Goal: Information Seeking & Learning: Learn about a topic

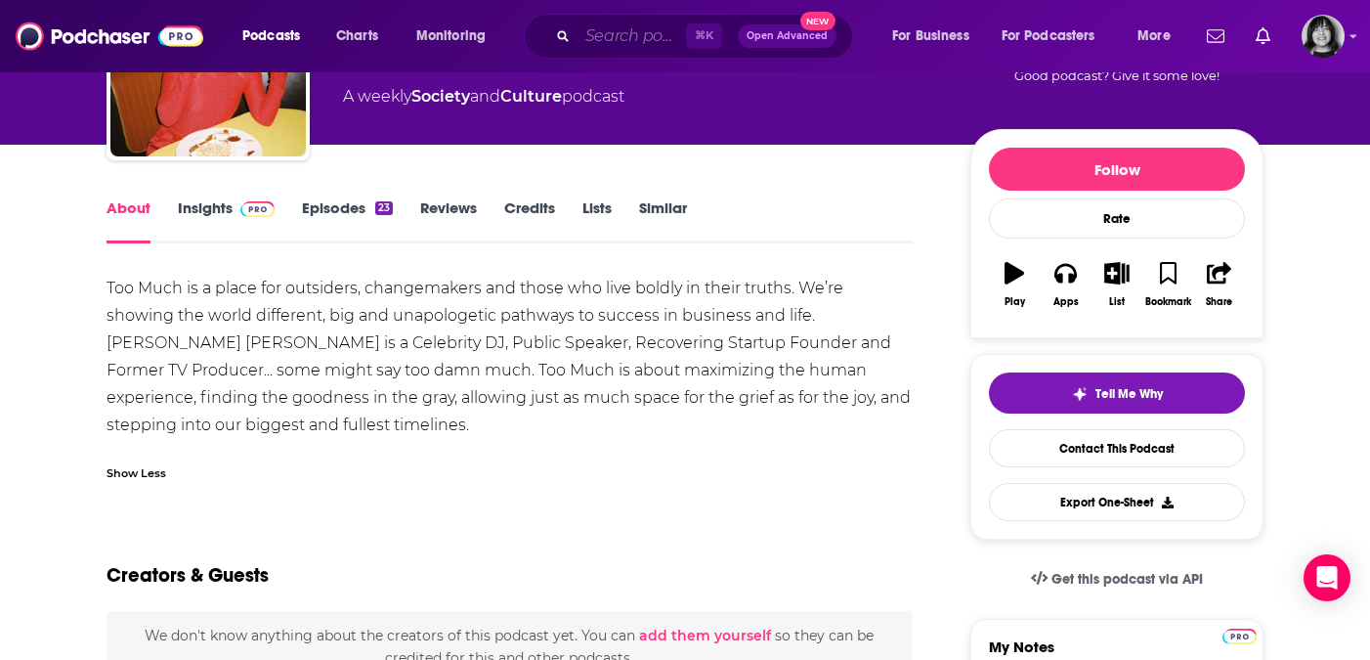
click at [658, 34] on input "Search podcasts, credits, & more..." at bounding box center [632, 36] width 109 height 31
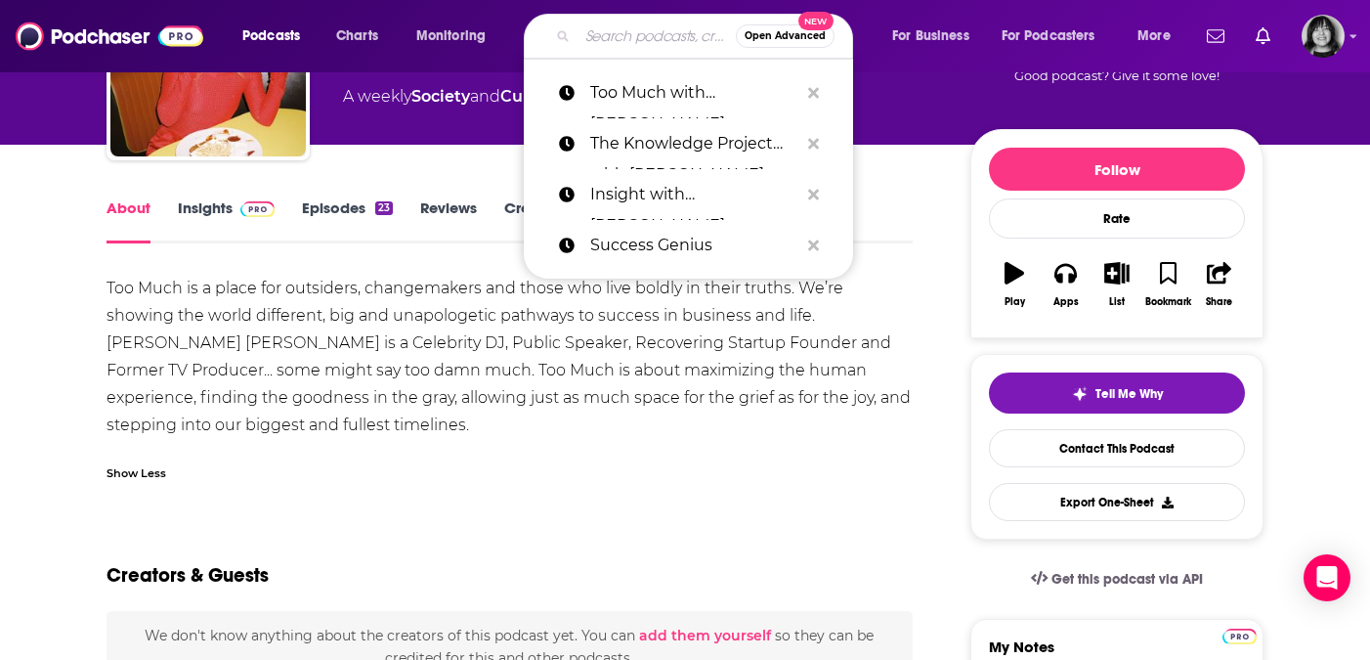
type input "s"
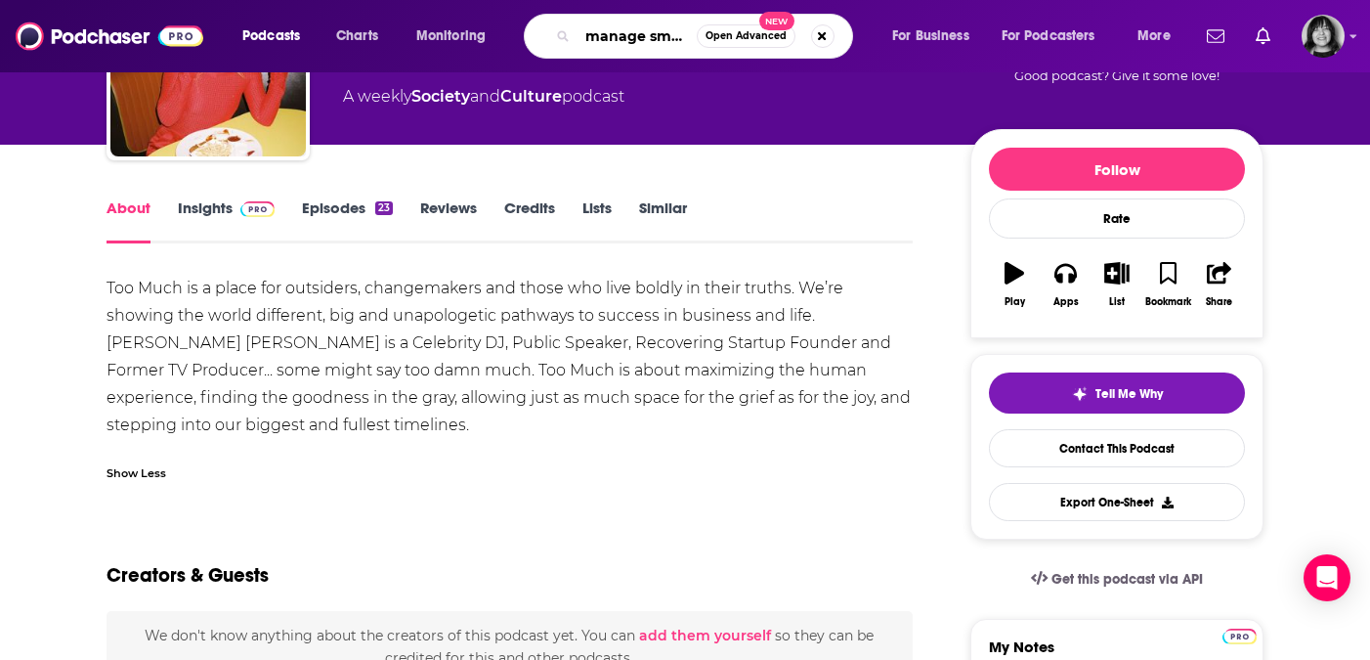
scroll to position [0, 12]
type input "manage smarter"
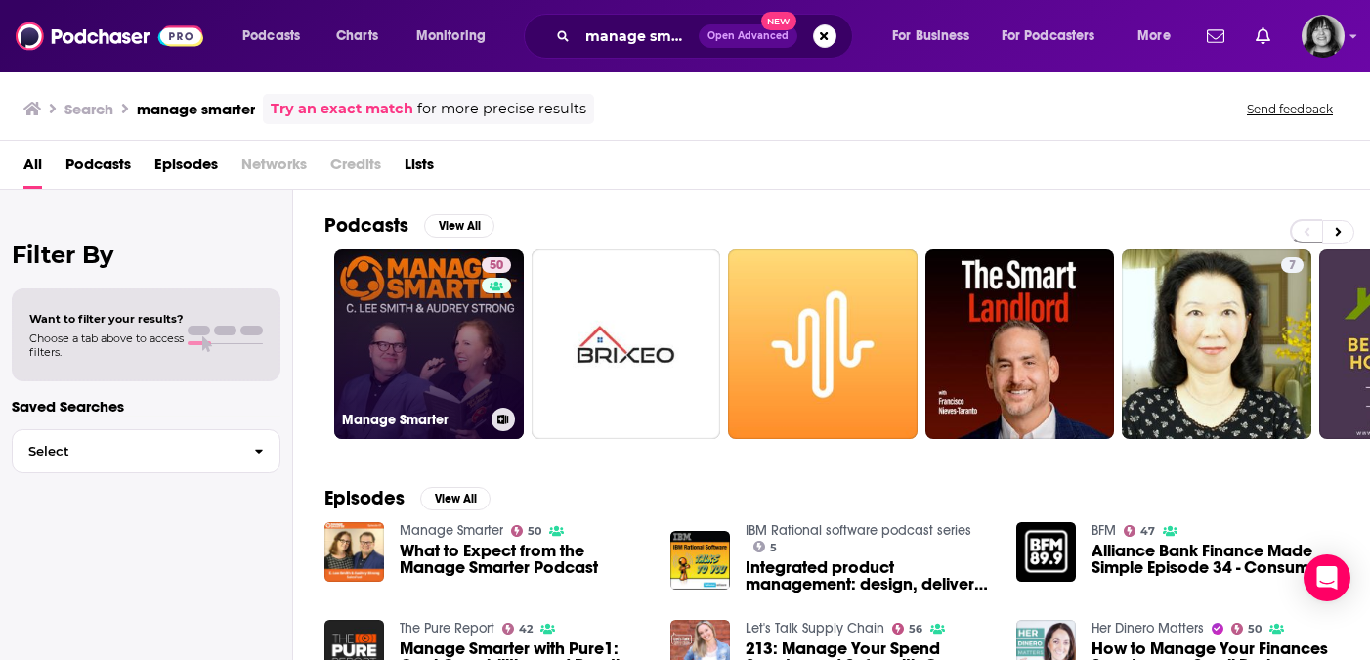
click at [439, 371] on link "50 Manage Smarter" at bounding box center [429, 344] width 190 height 190
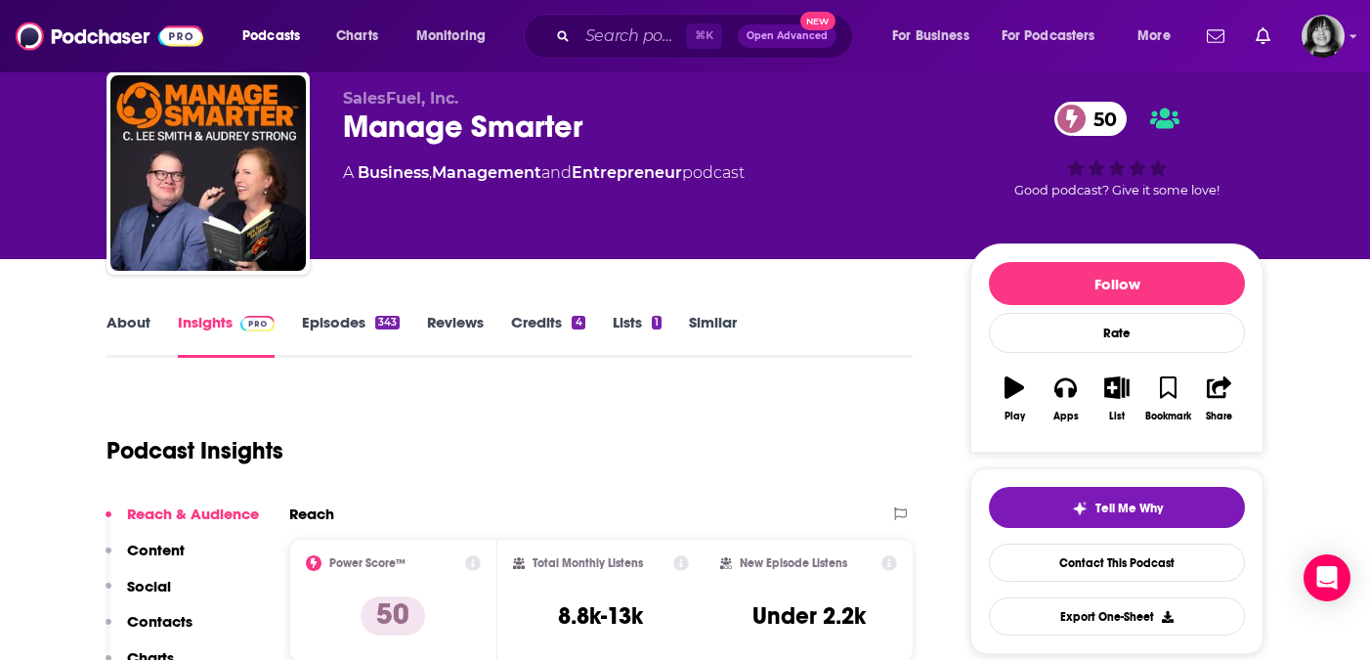
scroll to position [56, 0]
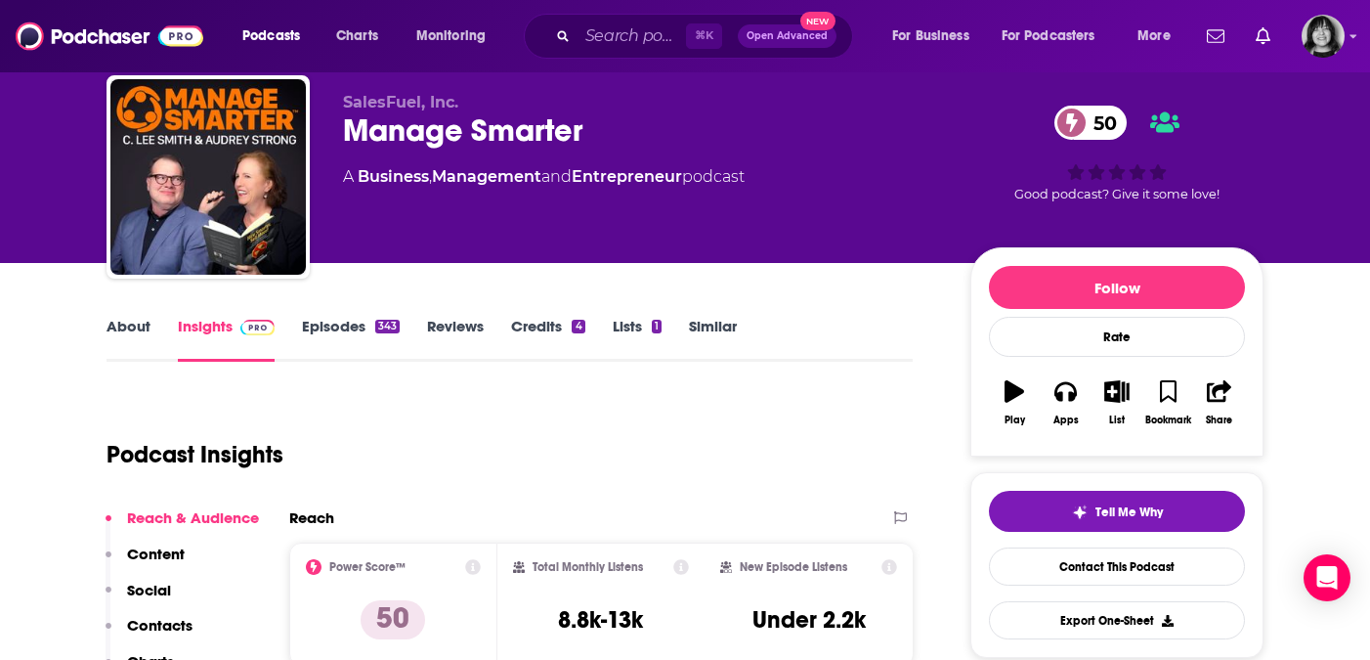
click at [138, 328] on link "About" at bounding box center [129, 339] width 44 height 45
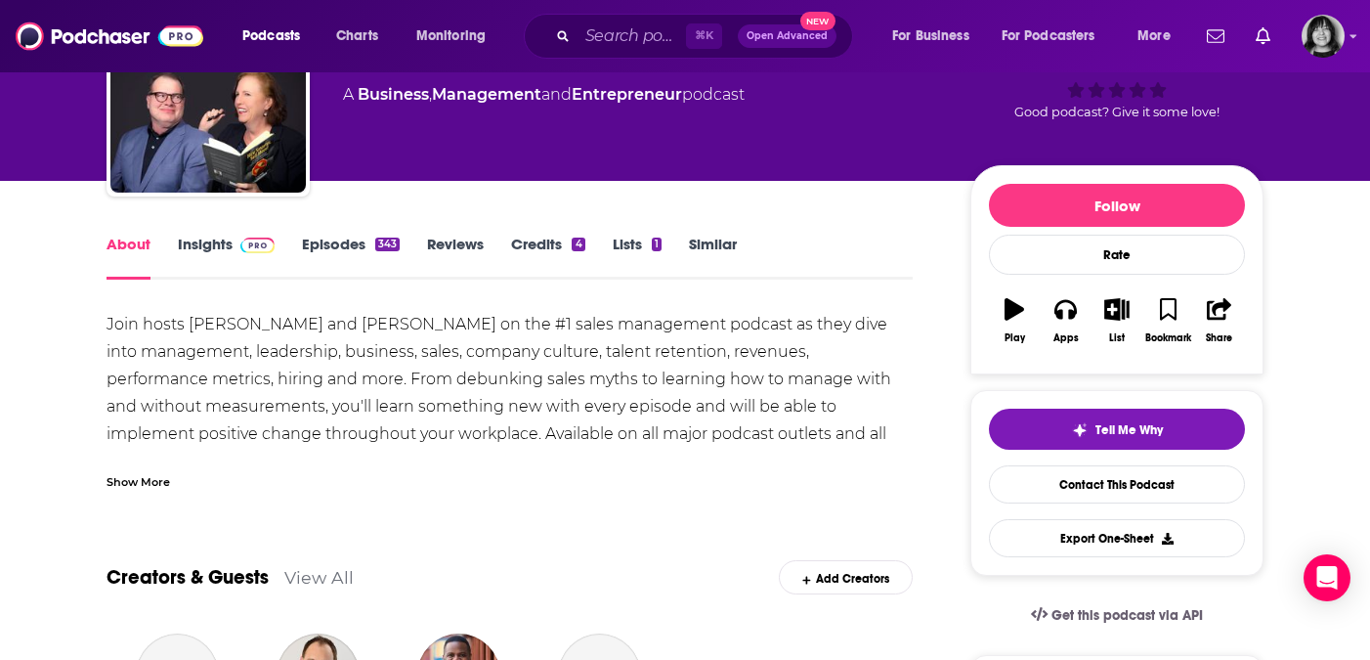
scroll to position [156, 0]
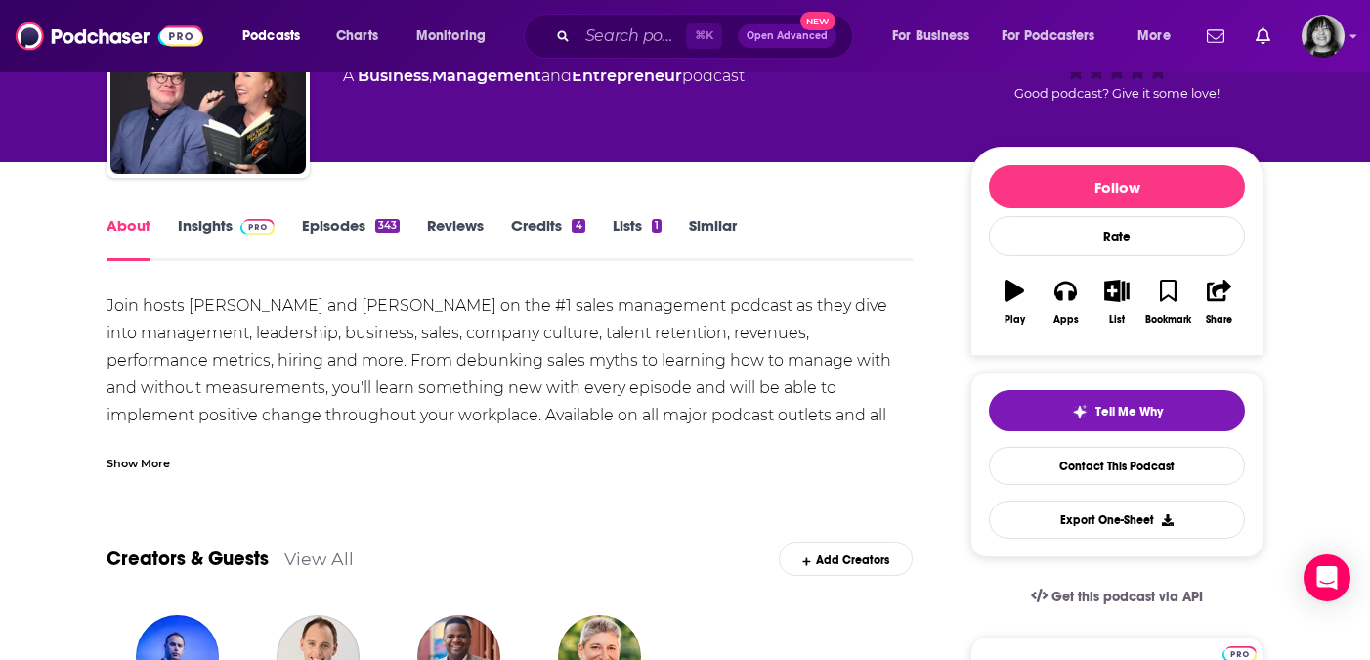
click at [157, 460] on div "Show More" at bounding box center [139, 462] width 64 height 19
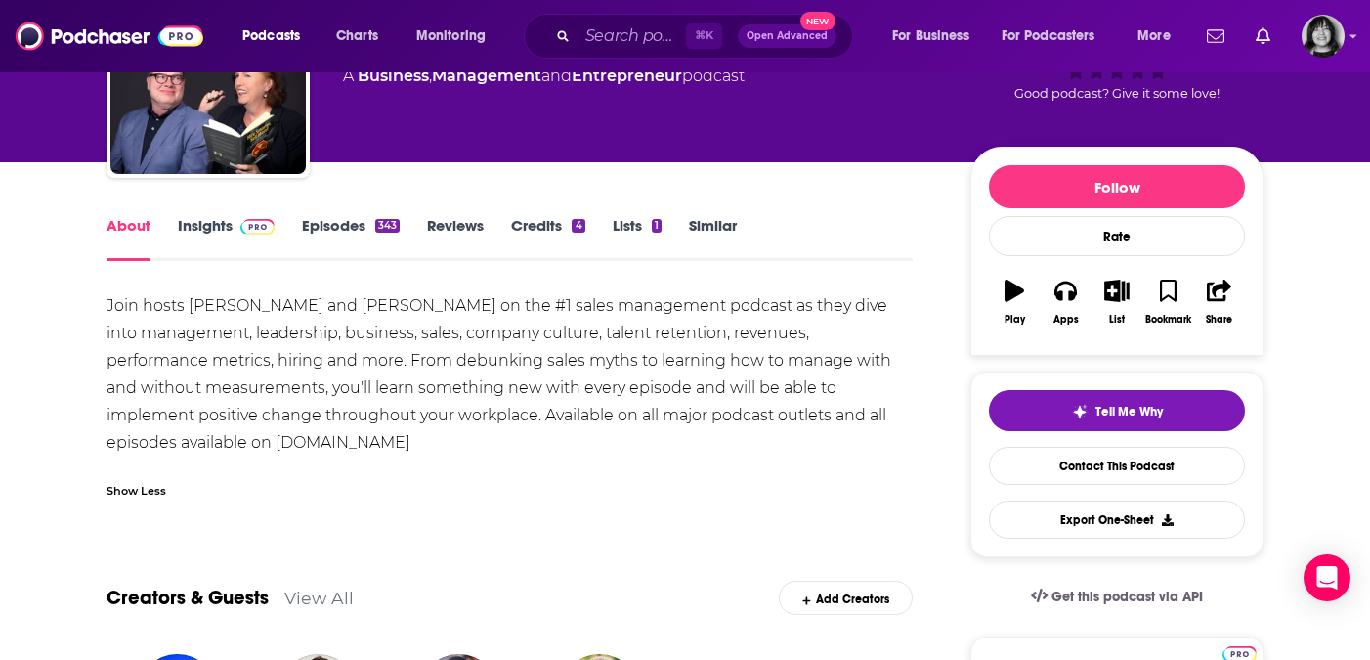
scroll to position [185, 0]
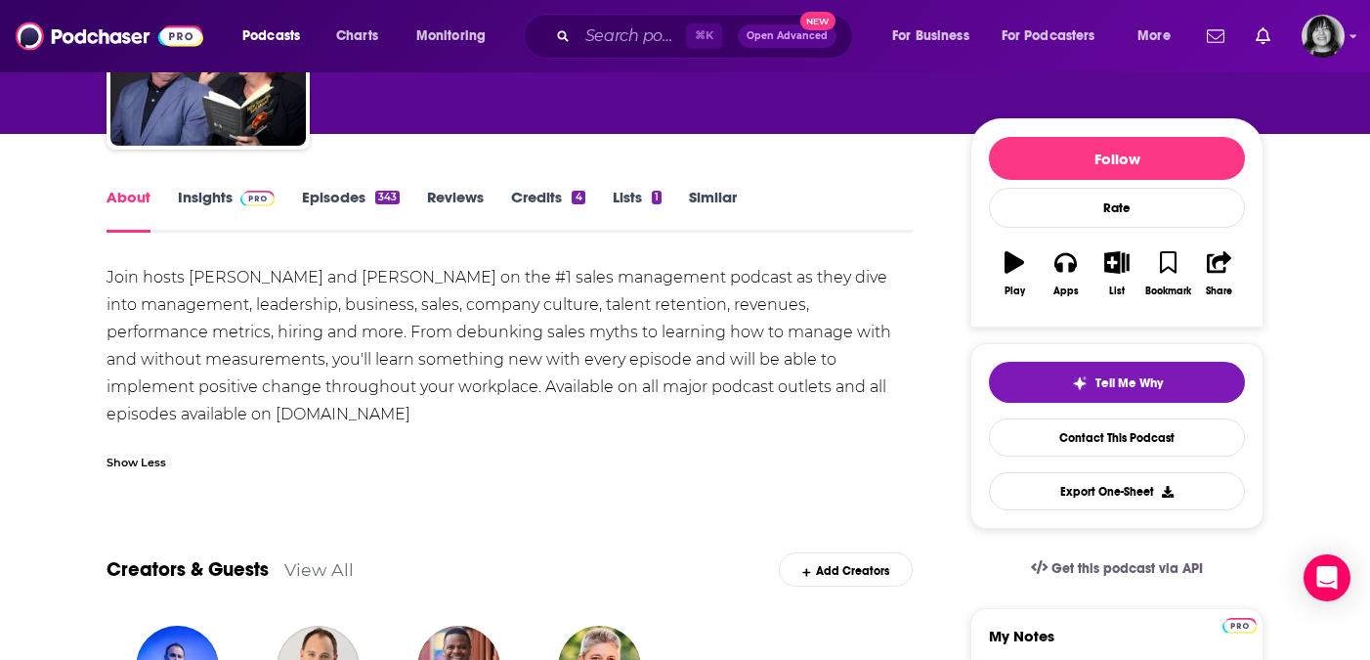
drag, startPoint x: 246, startPoint y: 405, endPoint x: 101, endPoint y: 281, distance: 191.4
copy div "Join hosts Audrey Strong and C. Lee Smith on the #1 sales management podcast as…"
click at [202, 196] on link "Insights" at bounding box center [226, 210] width 97 height 45
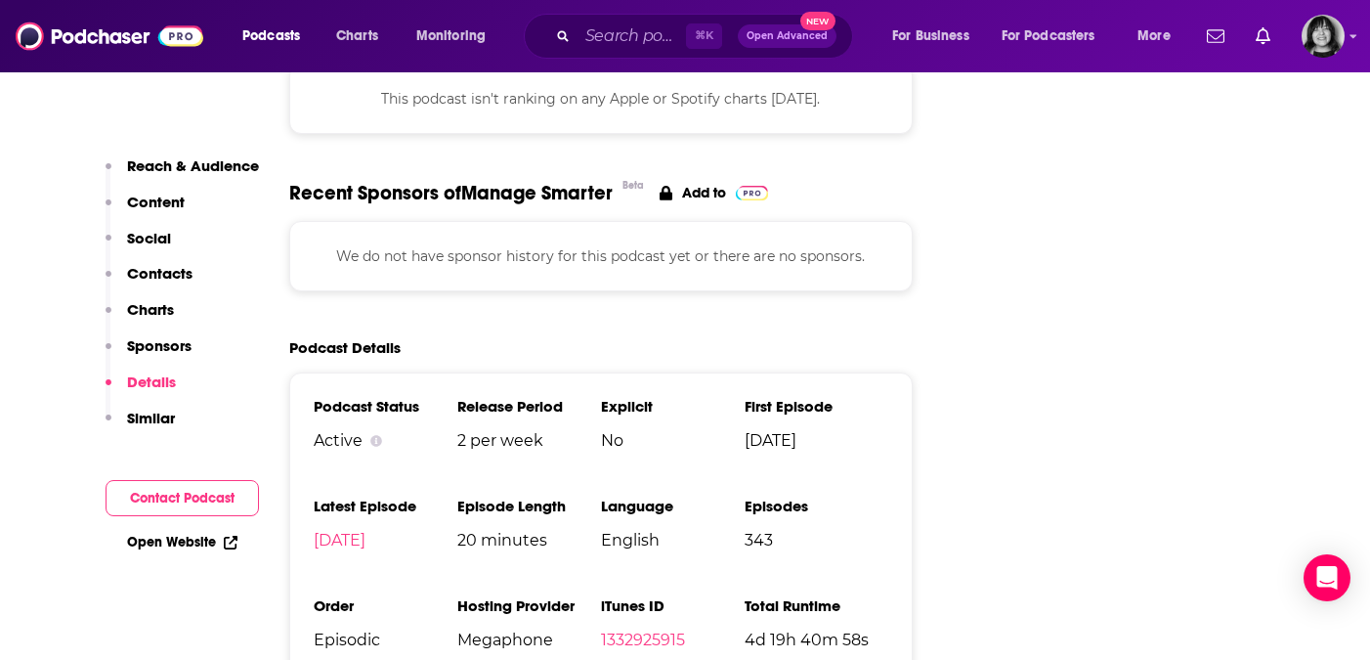
scroll to position [2379, 0]
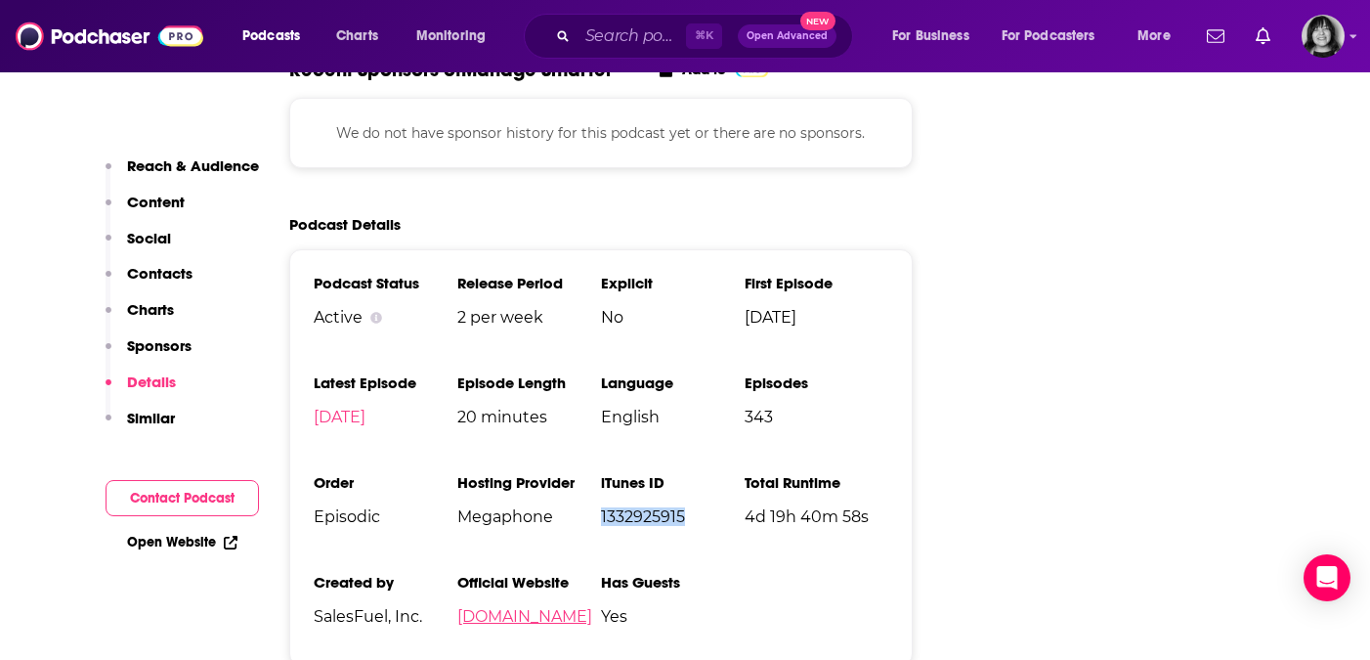
click at [477, 607] on link "salesfuel.com" at bounding box center [524, 616] width 135 height 19
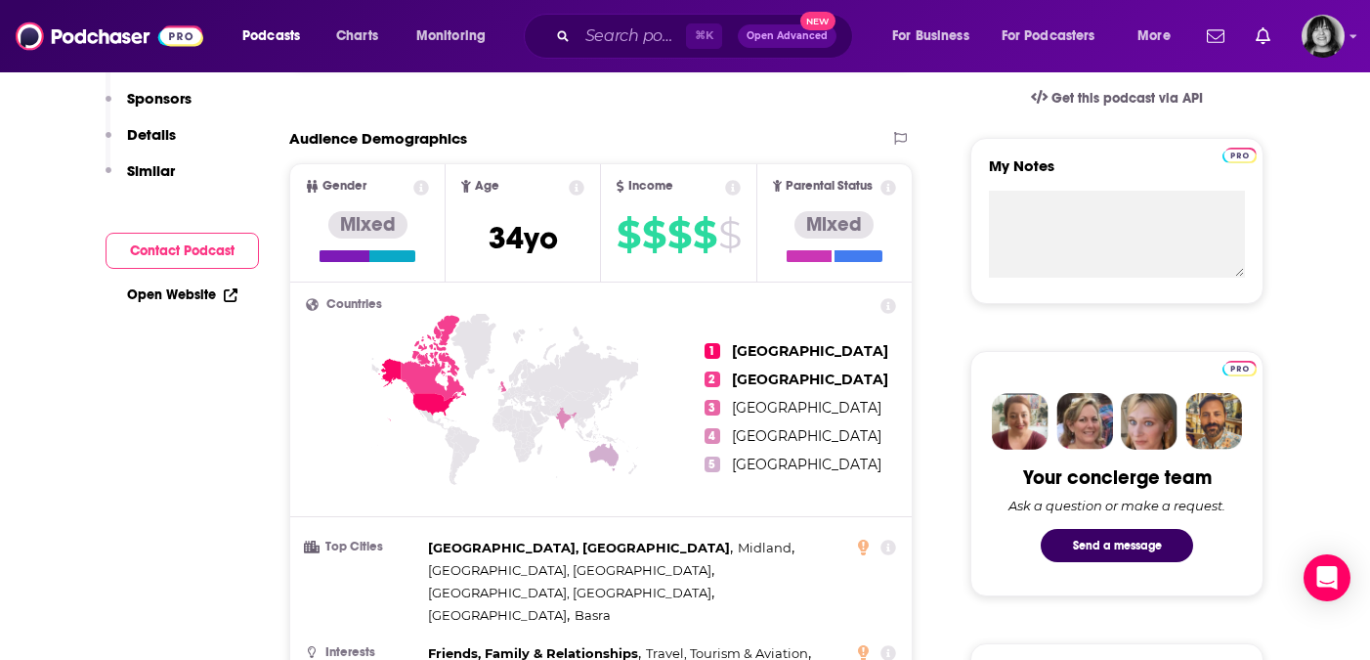
scroll to position [56, 0]
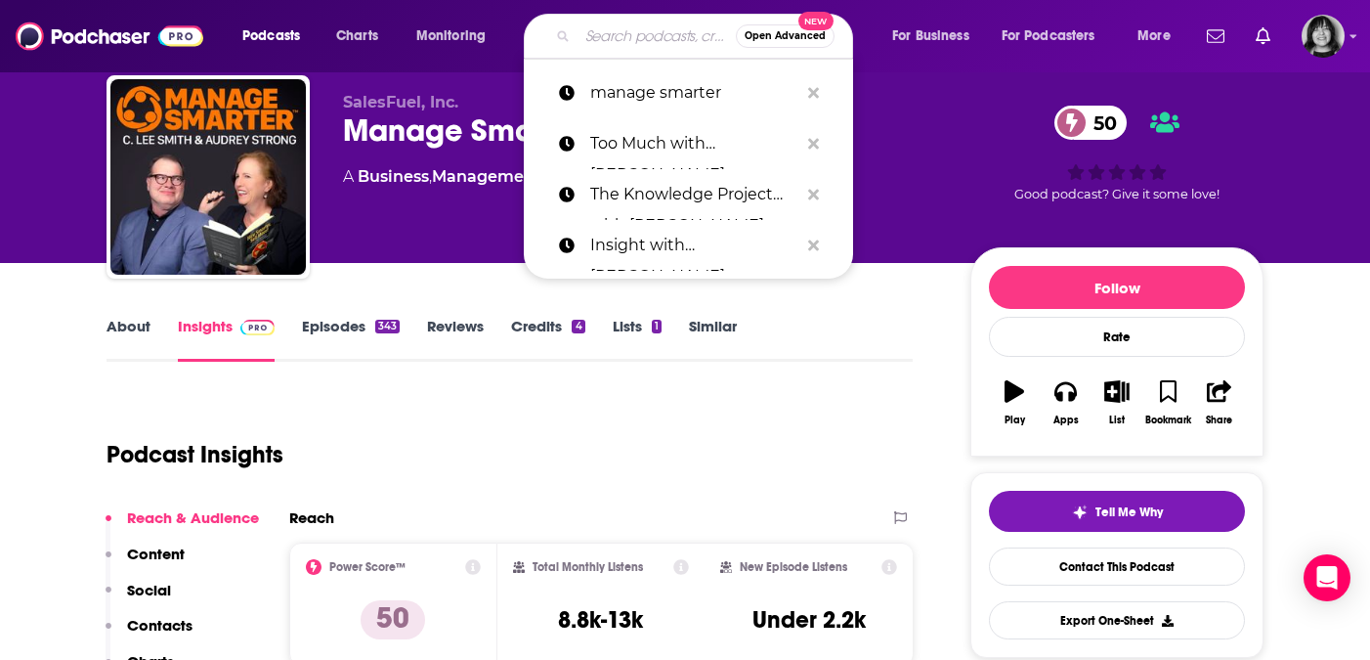
click at [638, 38] on input "Search podcasts, credits, & more..." at bounding box center [657, 36] width 158 height 31
paste input "Too Much with Denise Love Hewett"
type input "Too Much with Denise Love Hewett"
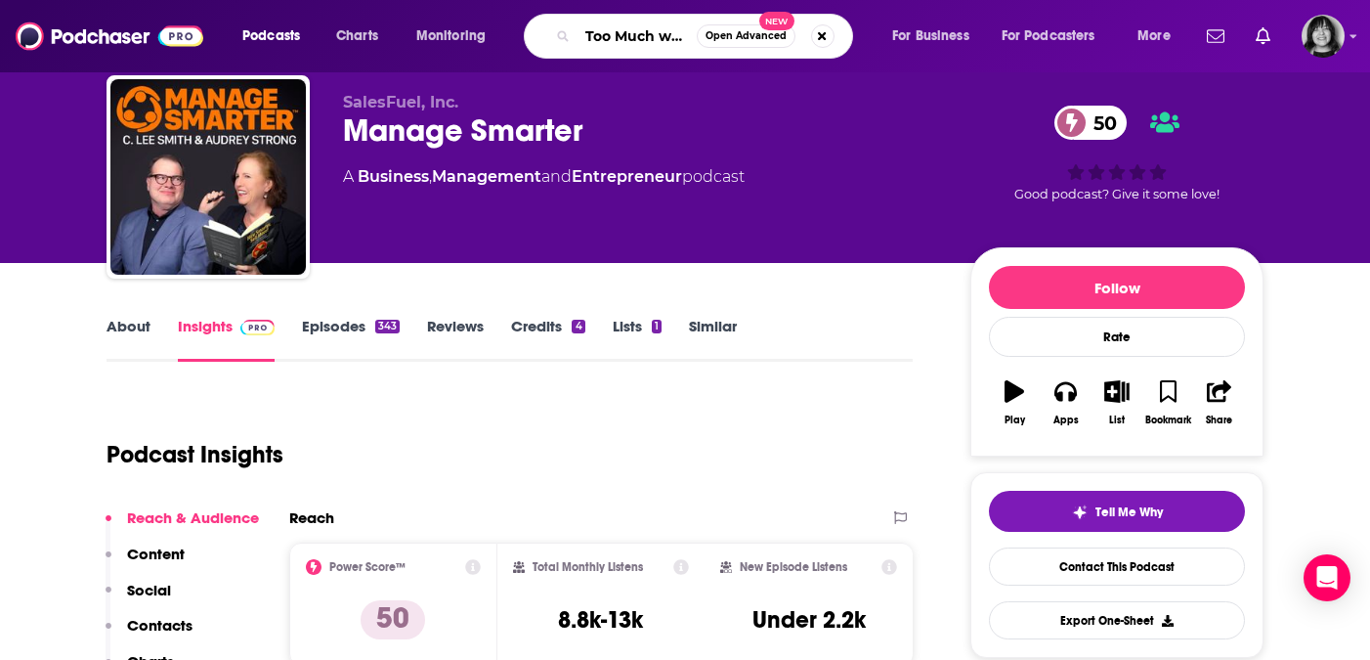
scroll to position [0, 151]
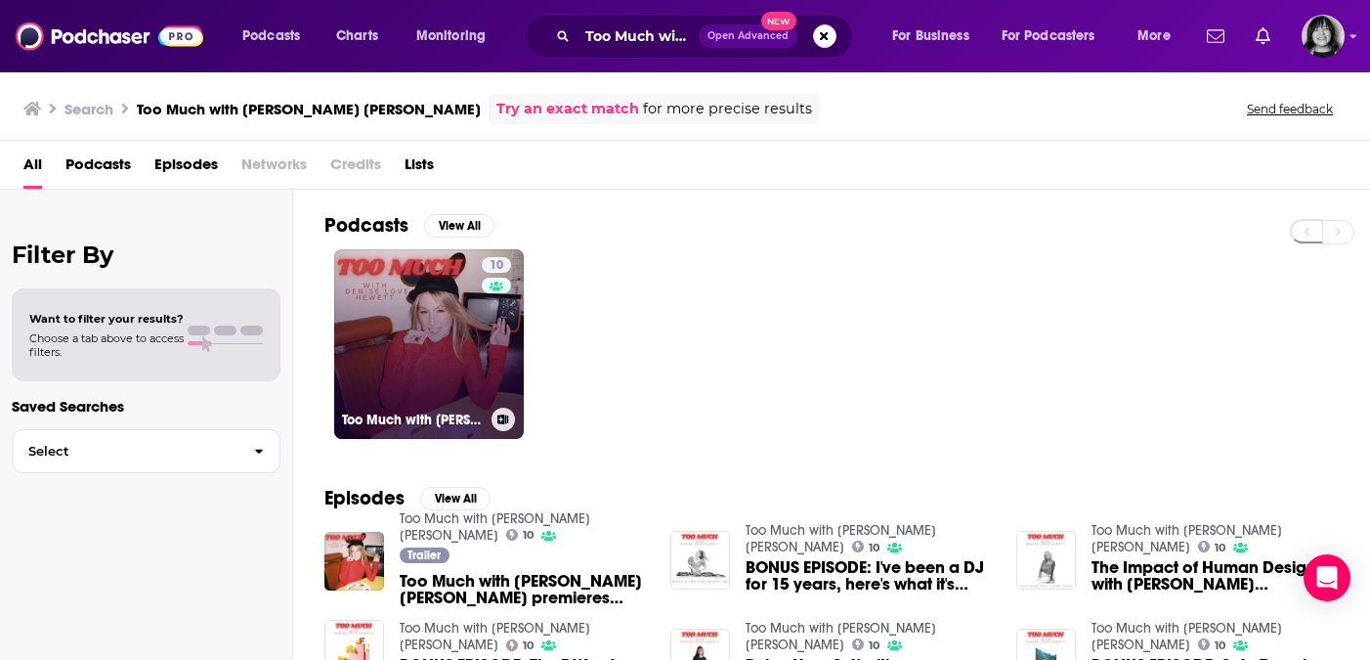
click at [465, 370] on link "10 Too Much with Denise Love Hewett" at bounding box center [429, 344] width 190 height 190
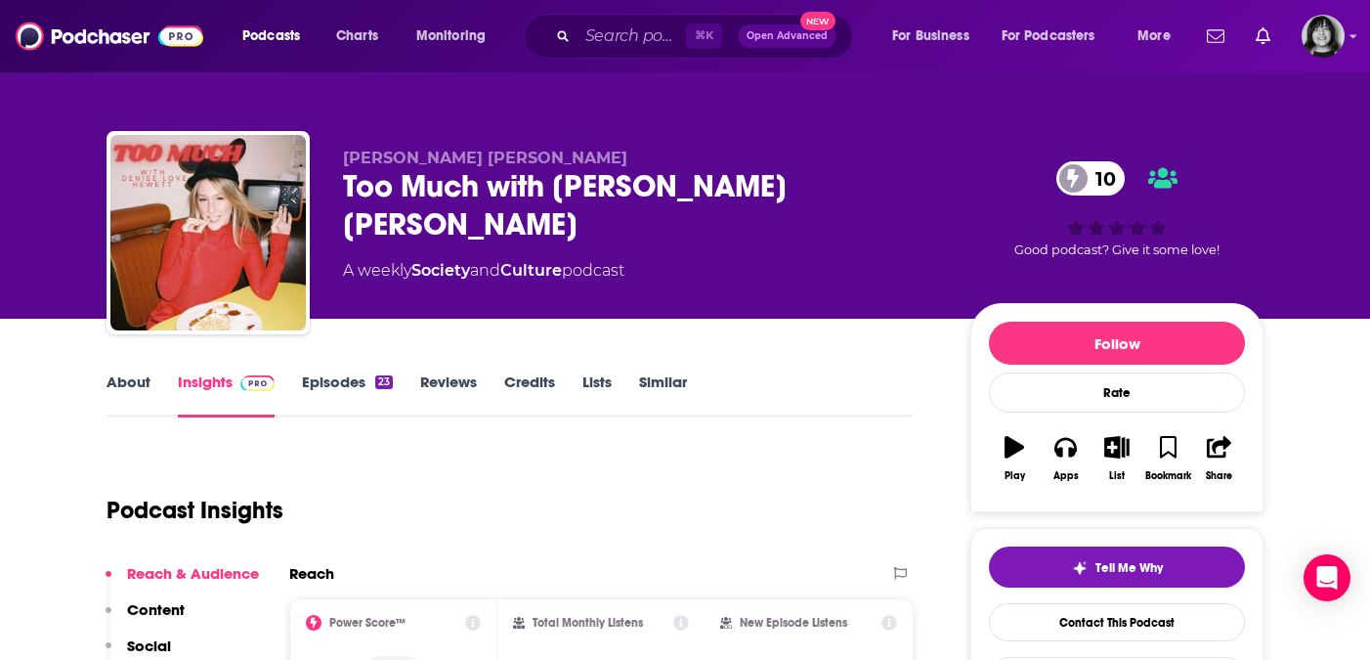
click at [633, 205] on div "Too Much with Denise Love Hewett 10" at bounding box center [641, 205] width 596 height 76
click at [642, 191] on div "Too Much with Denise Love Hewett 10" at bounding box center [641, 205] width 596 height 76
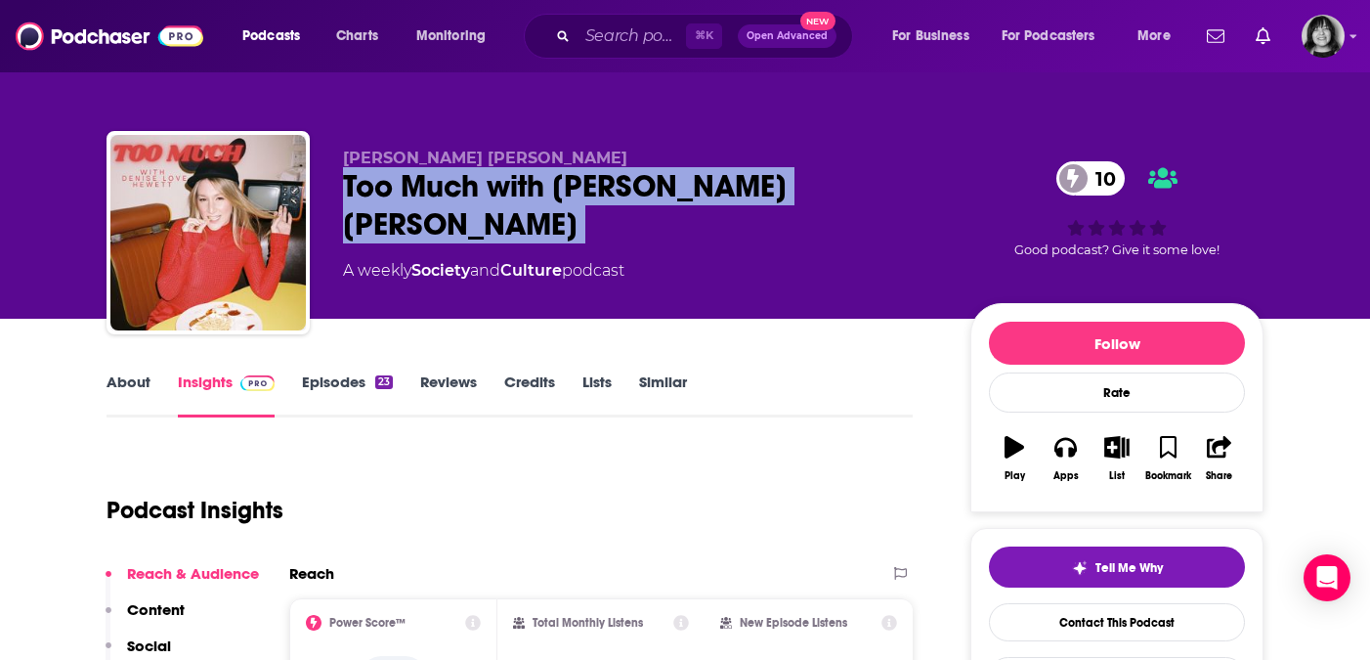
click at [642, 191] on div "Too Much with Denise Love Hewett 10" at bounding box center [641, 205] width 596 height 76
copy div "Too Much with Denise Love Hewett 10"
click at [136, 385] on link "About" at bounding box center [129, 394] width 44 height 45
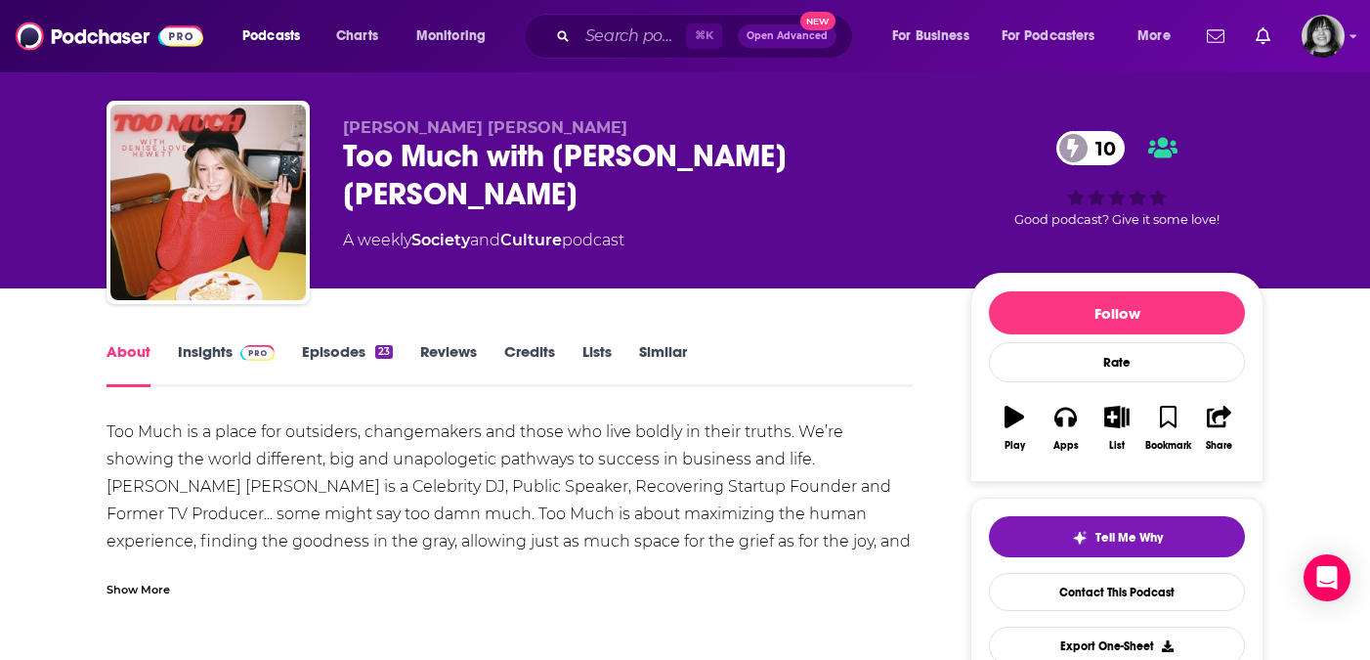
scroll to position [33, 0]
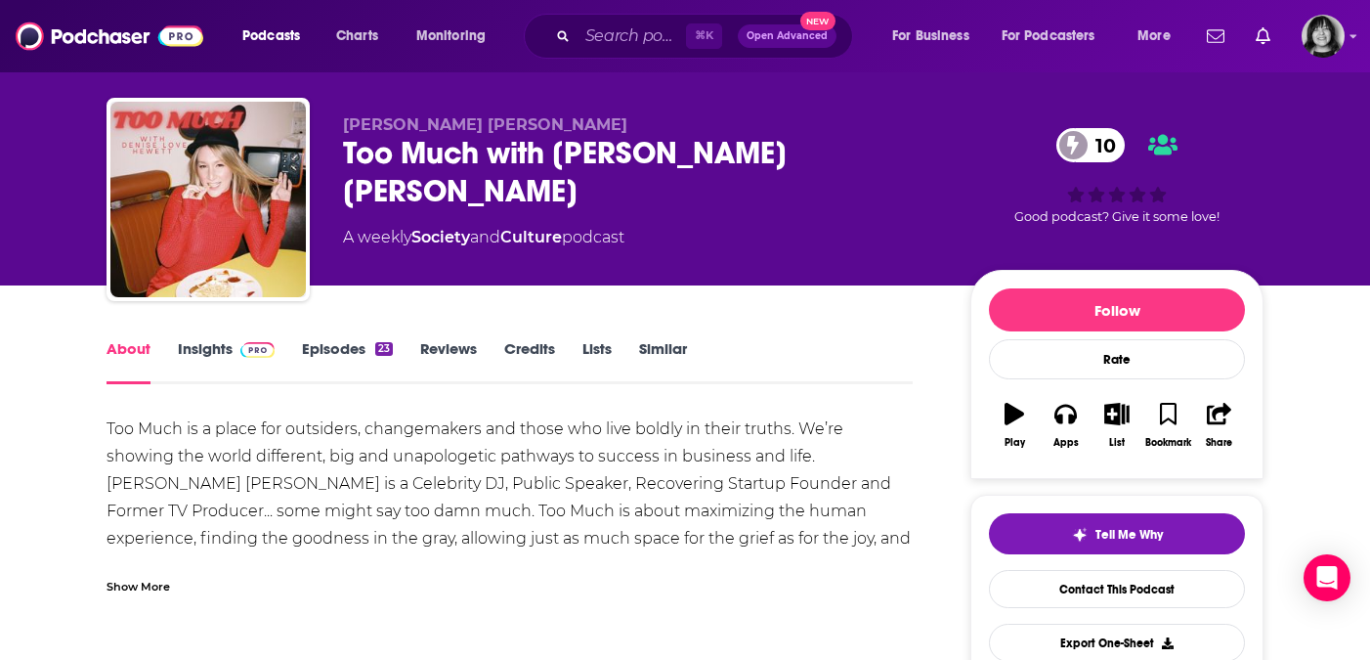
click at [181, 585] on div "Show More" at bounding box center [510, 578] width 806 height 33
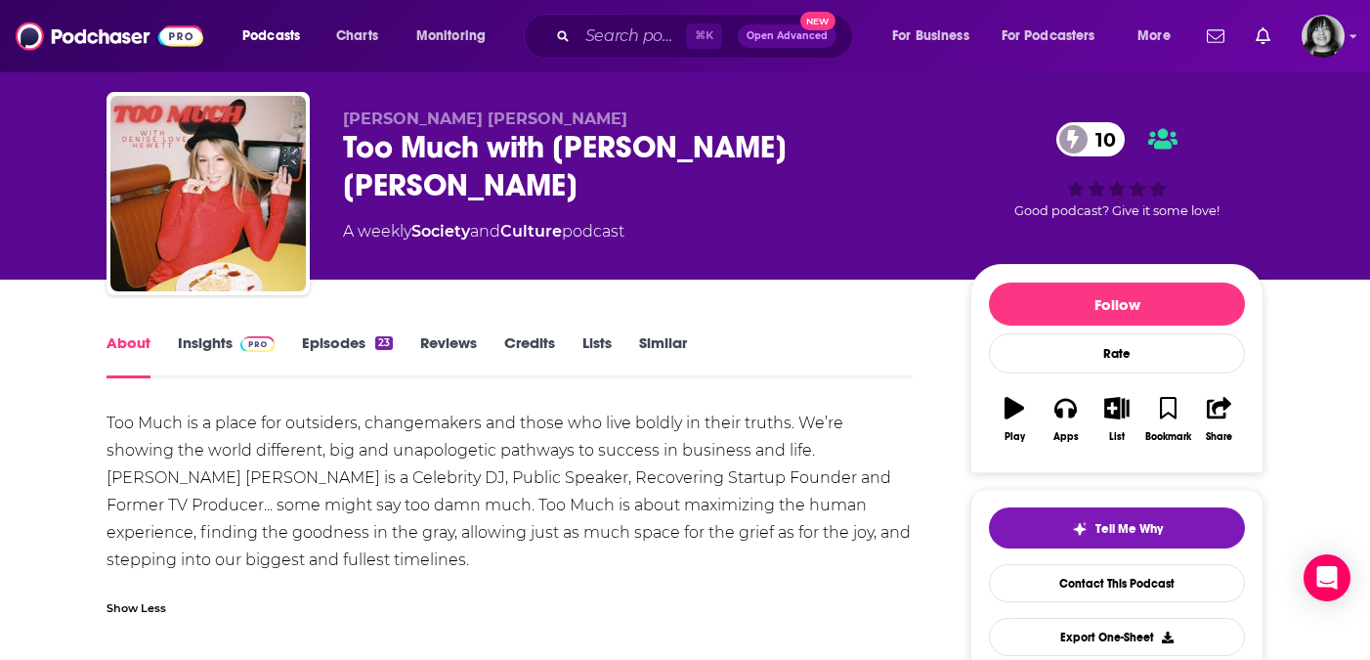
click at [195, 344] on link "Insights" at bounding box center [226, 355] width 97 height 45
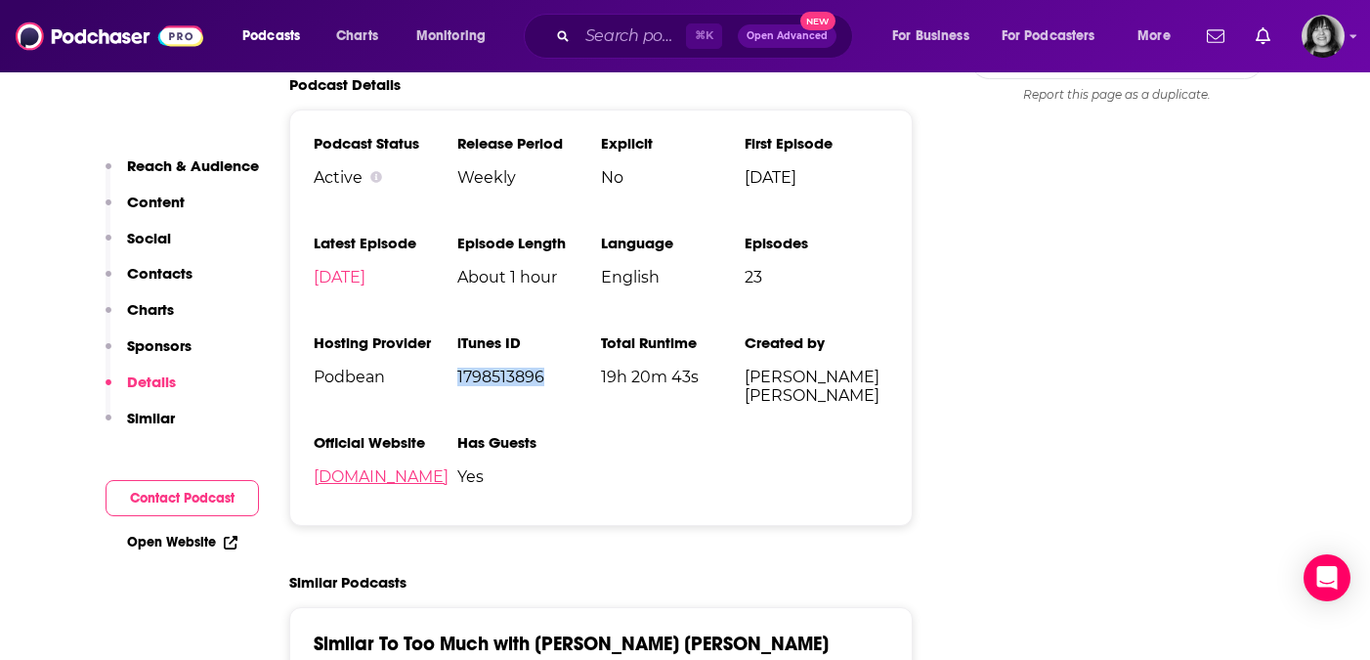
scroll to position [2020, 0]
